Goal: Navigation & Orientation: Find specific page/section

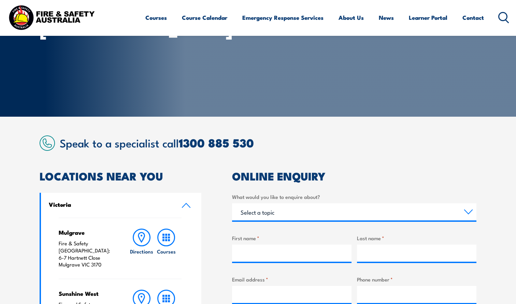
scroll to position [82, 0]
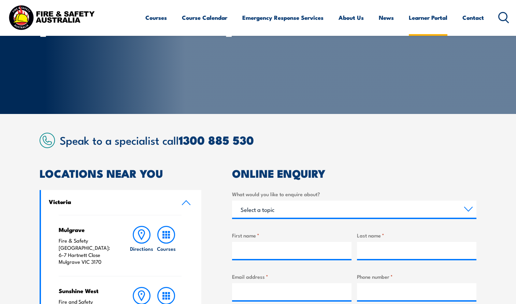
click at [433, 17] on link "Learner Portal" at bounding box center [428, 18] width 39 height 18
click at [427, 18] on link "Learner Portal" at bounding box center [428, 18] width 39 height 18
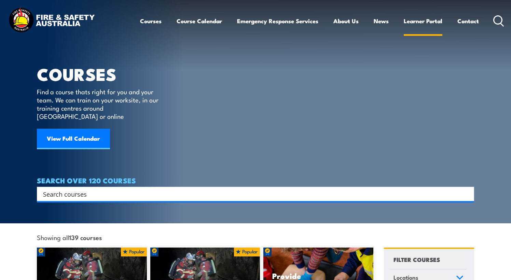
click at [416, 20] on link "Learner Portal" at bounding box center [423, 21] width 39 height 18
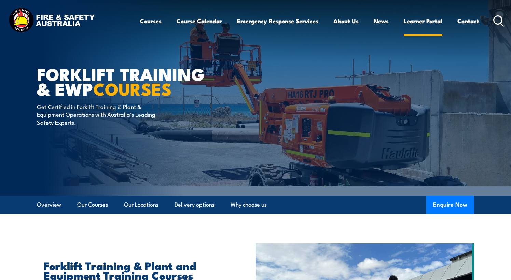
click at [423, 19] on link "Learner Portal" at bounding box center [423, 21] width 39 height 18
